Goal: Communication & Community: Participate in discussion

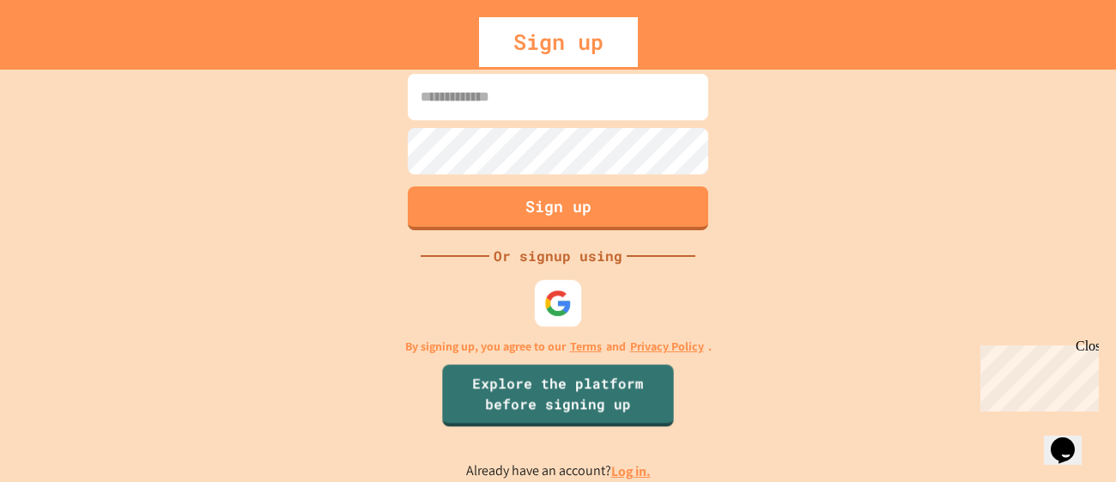
click at [555, 307] on img at bounding box center [558, 303] width 28 height 28
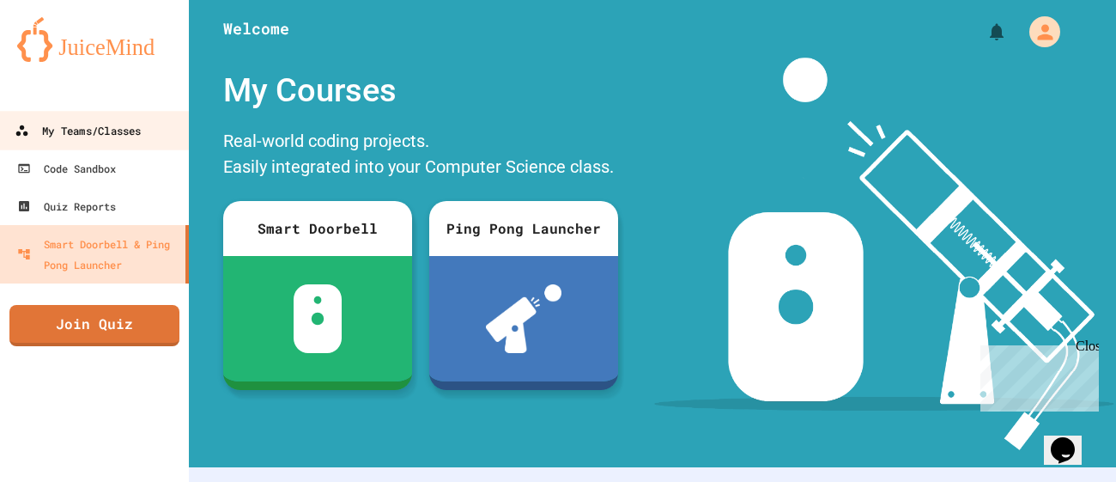
click at [95, 133] on div "My Teams/Classes" at bounding box center [78, 130] width 126 height 21
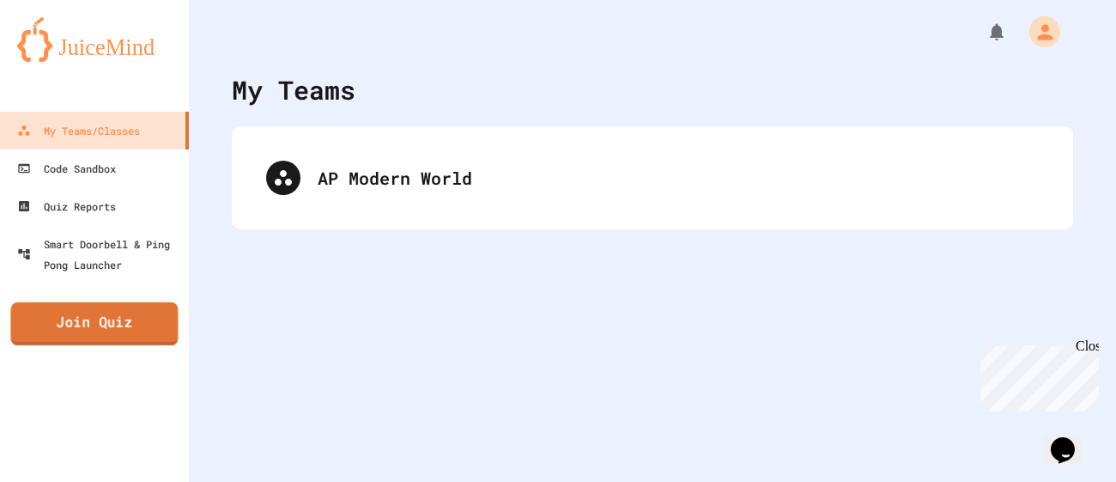
click at [98, 330] on link "Join Quiz" at bounding box center [93, 323] width 167 height 43
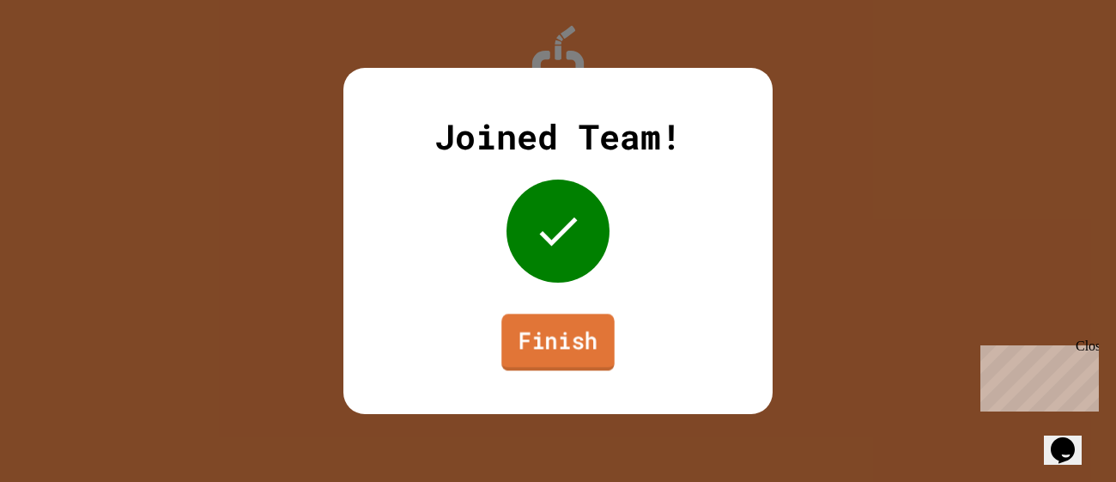
click at [582, 337] on link "Finish" at bounding box center [557, 341] width 113 height 57
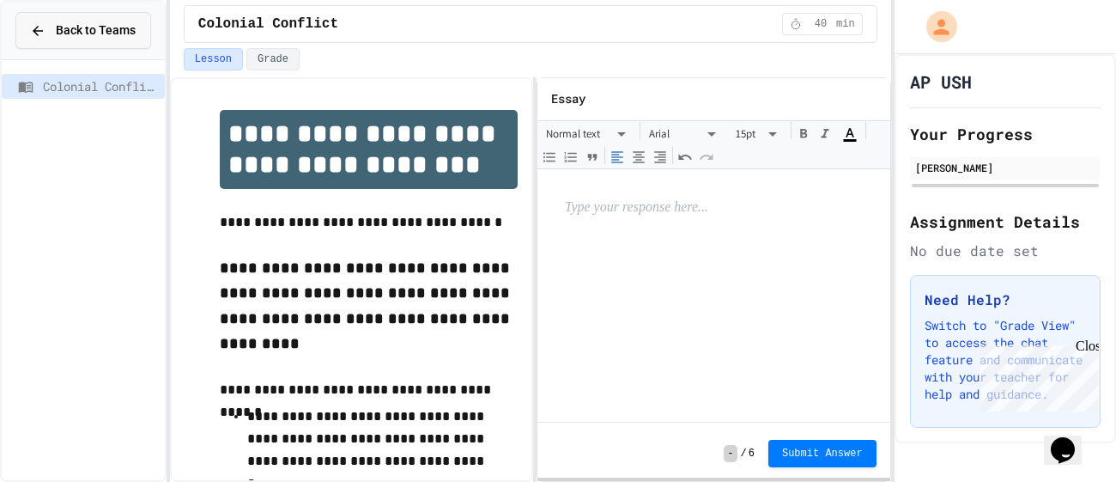
click at [53, 34] on div "Back to Teams" at bounding box center [83, 30] width 106 height 18
